Goal: Information Seeking & Learning: Learn about a topic

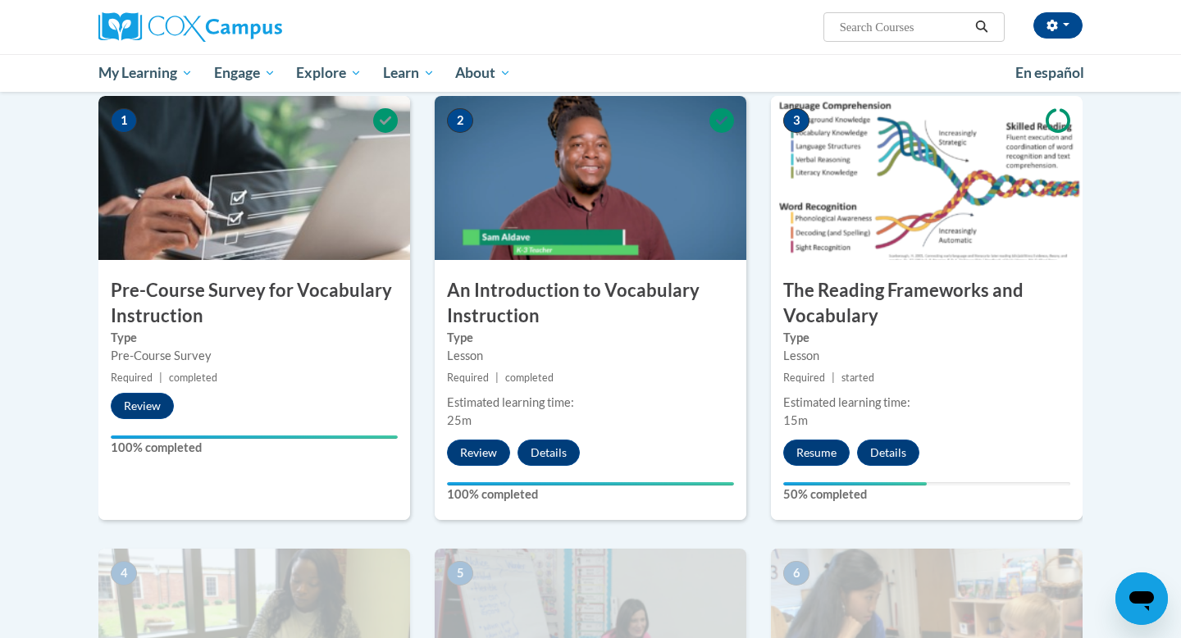
scroll to position [335, 0]
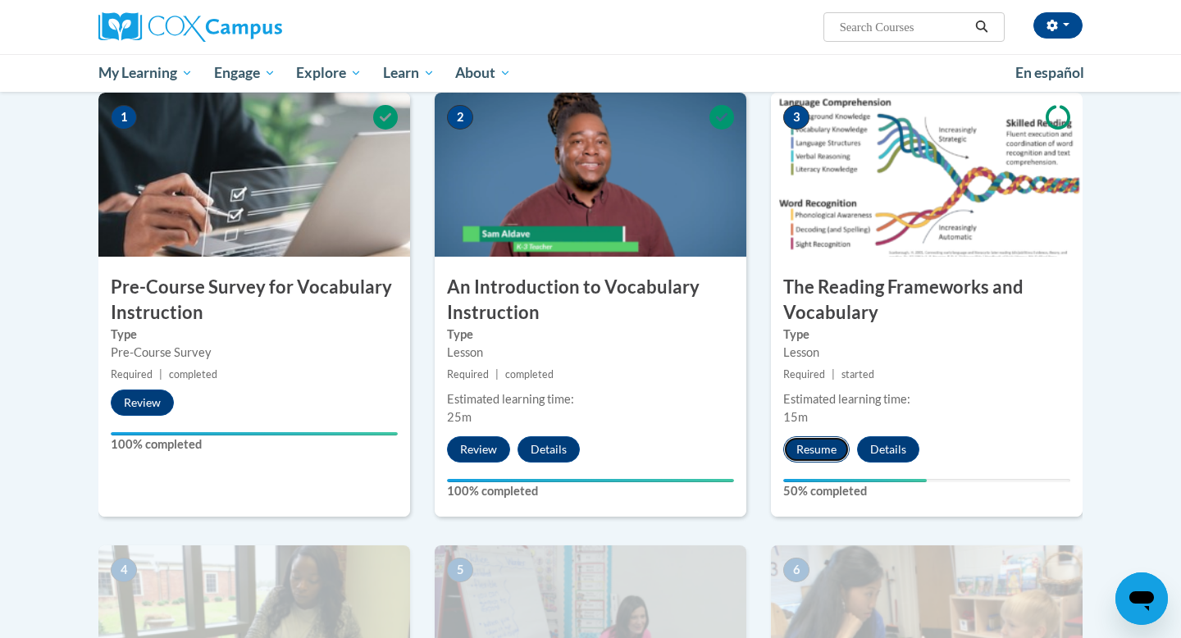
click at [814, 451] on button "Resume" at bounding box center [816, 449] width 66 height 26
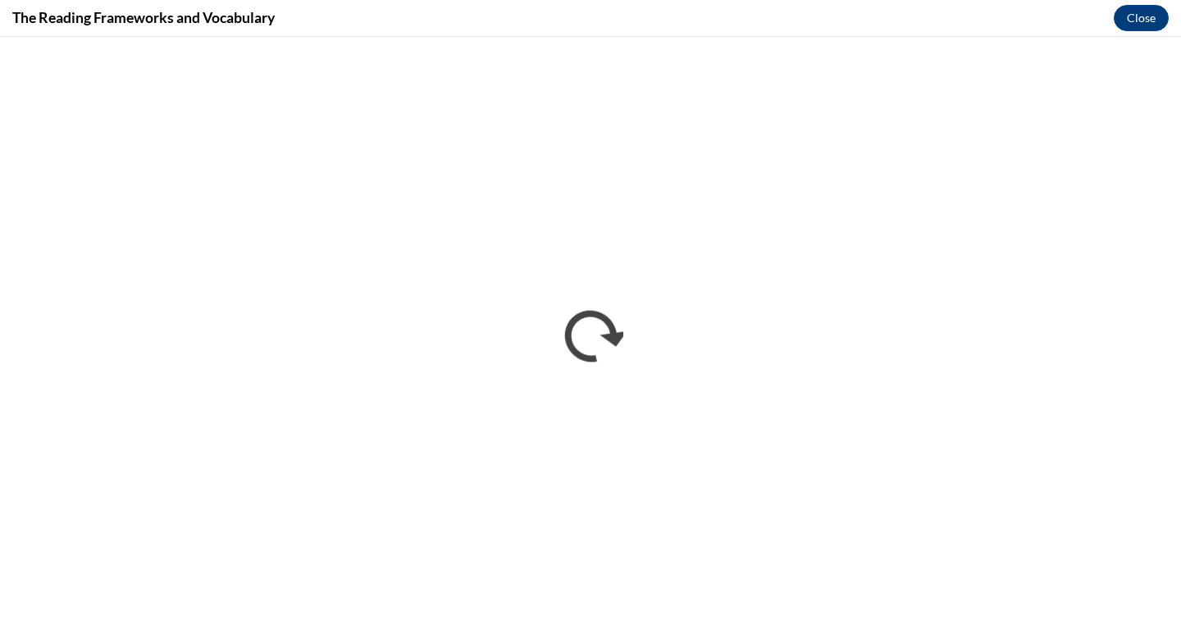
scroll to position [0, 0]
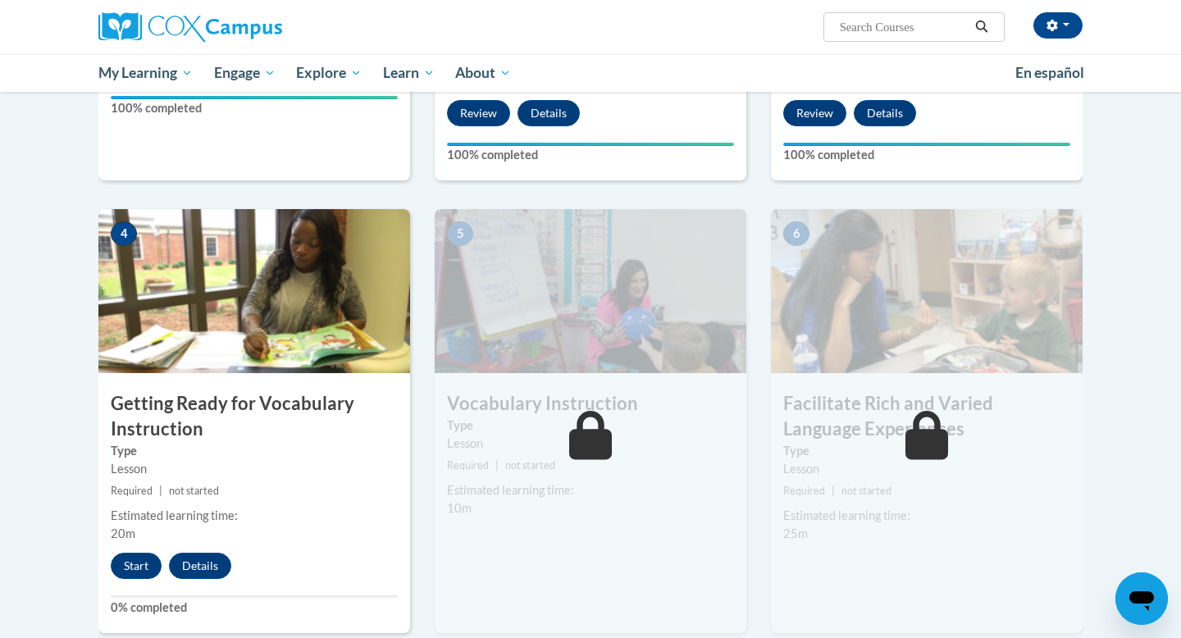
scroll to position [673, 0]
